Goal: Task Accomplishment & Management: Complete application form

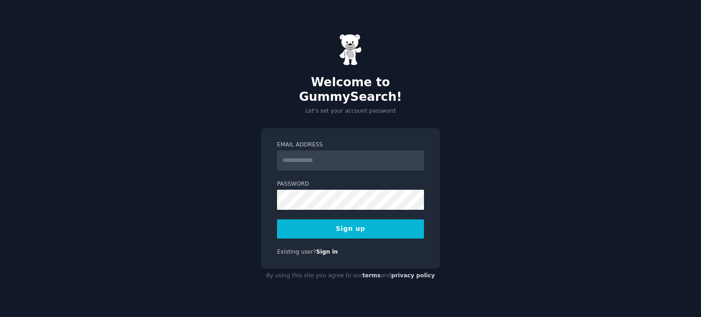
click at [494, 206] on div "Welcome to GummySearch! Let's set your account password Email Address Password …" at bounding box center [350, 158] width 701 height 317
click at [316, 155] on input "Email Address" at bounding box center [350, 161] width 147 height 20
type input "**********"
click at [317, 228] on button "Sign up" at bounding box center [350, 228] width 147 height 19
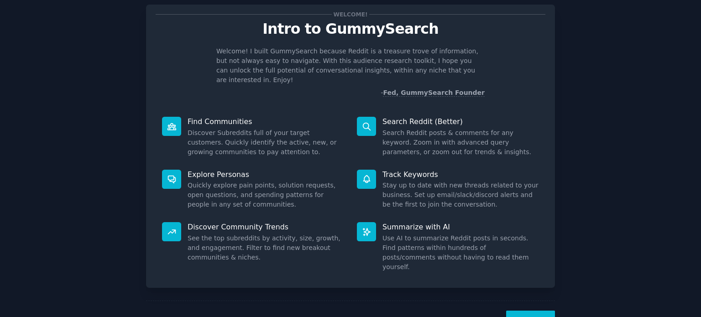
scroll to position [40, 0]
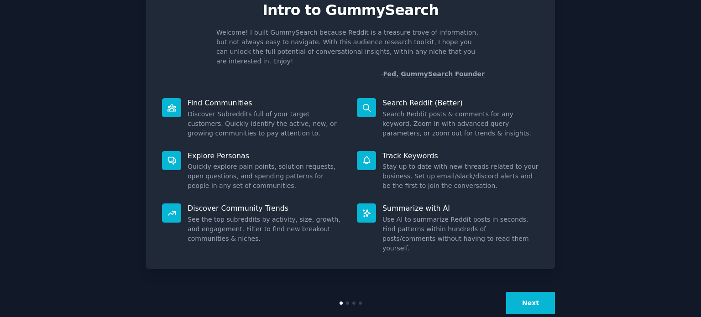
click at [535, 292] on button "Next" at bounding box center [530, 303] width 49 height 22
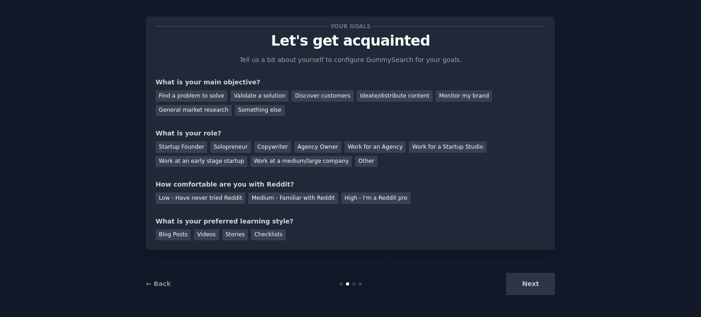
click at [535, 282] on div "Next" at bounding box center [486, 284] width 136 height 22
click at [522, 282] on div "Next" at bounding box center [486, 284] width 136 height 22
click at [532, 285] on div "Next" at bounding box center [486, 284] width 136 height 22
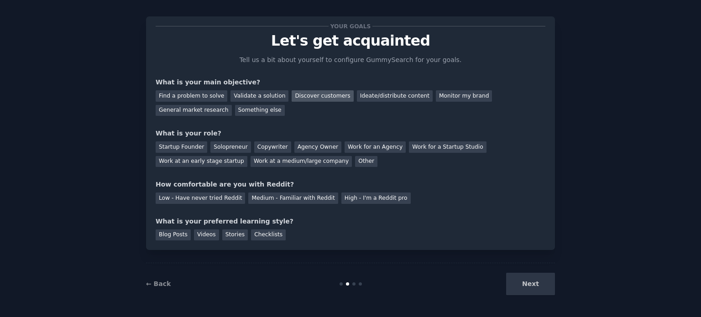
click at [308, 92] on div "Discover customers" at bounding box center [323, 95] width 62 height 11
click at [181, 150] on div "Startup Founder" at bounding box center [182, 146] width 52 height 11
click at [266, 194] on div "Medium - Familiar with Reddit" at bounding box center [292, 198] width 89 height 11
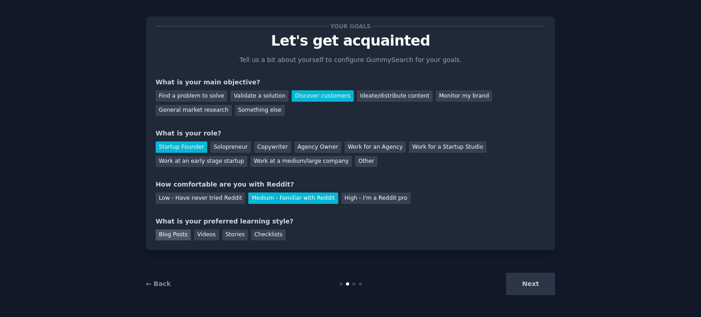
click at [159, 233] on div "Blog Posts" at bounding box center [173, 235] width 35 height 11
click at [198, 233] on div "Videos" at bounding box center [206, 235] width 25 height 11
click at [169, 235] on div "Blog Posts" at bounding box center [173, 235] width 35 height 11
click at [535, 286] on button "Next" at bounding box center [530, 284] width 49 height 22
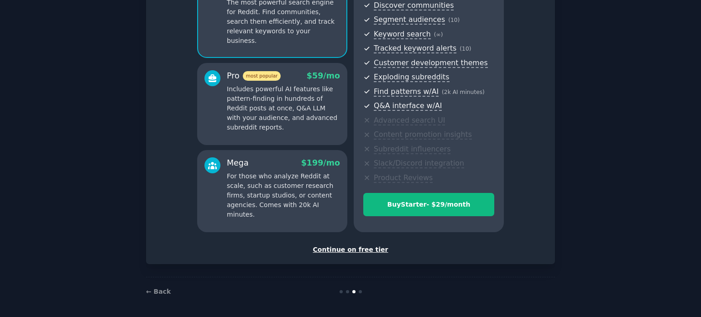
scroll to position [107, 0]
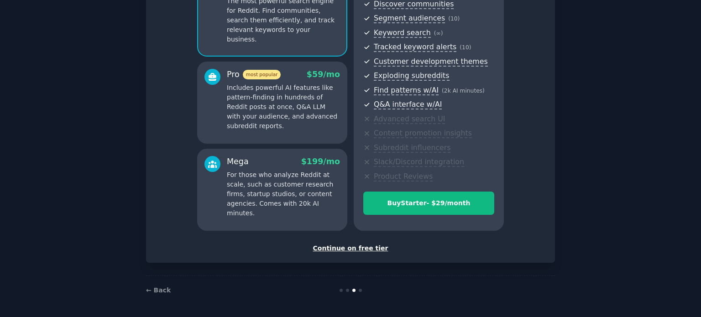
click at [354, 245] on div "Continue on free tier" at bounding box center [351, 249] width 390 height 10
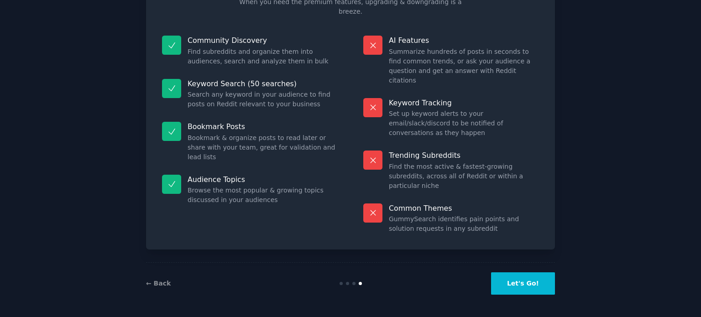
scroll to position [38, 0]
